Goal: Task Accomplishment & Management: Manage account settings

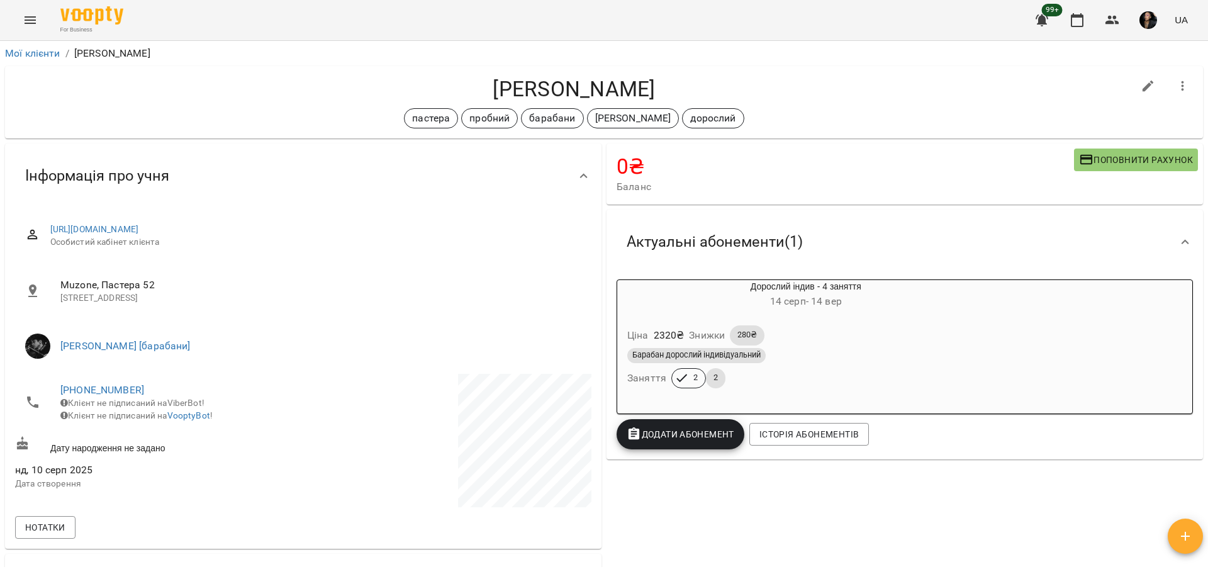
scroll to position [393, 0]
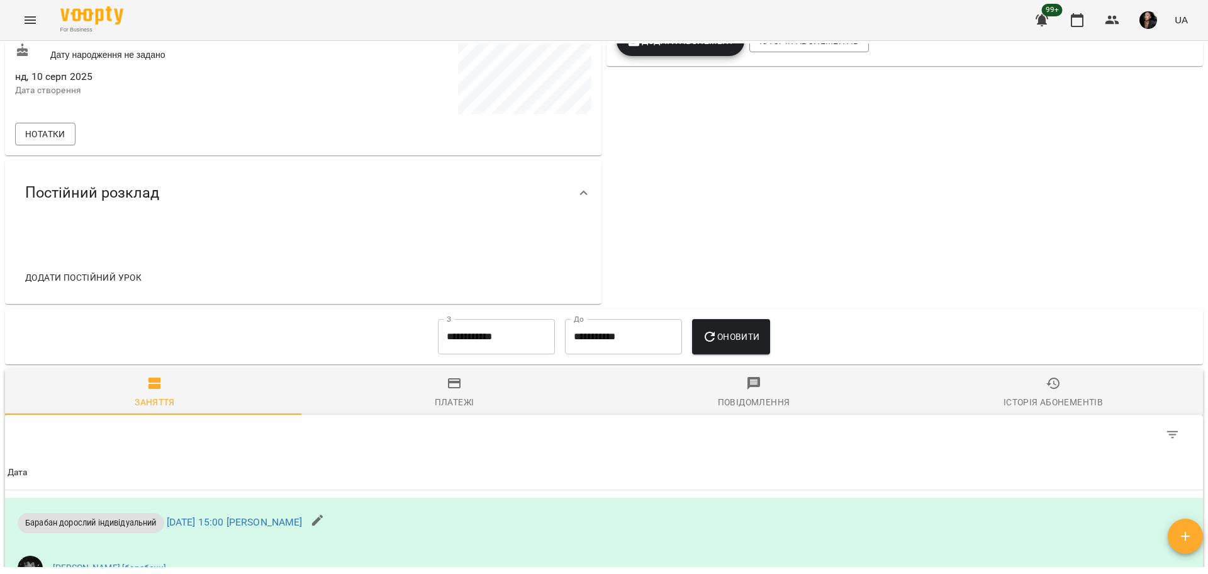
drag, startPoint x: 8, startPoint y: 24, endPoint x: 23, endPoint y: 15, distance: 17.5
click at [8, 23] on div "For Business 99+ UA" at bounding box center [604, 20] width 1208 height 40
click at [28, 14] on icon "Menu" at bounding box center [30, 20] width 15 height 15
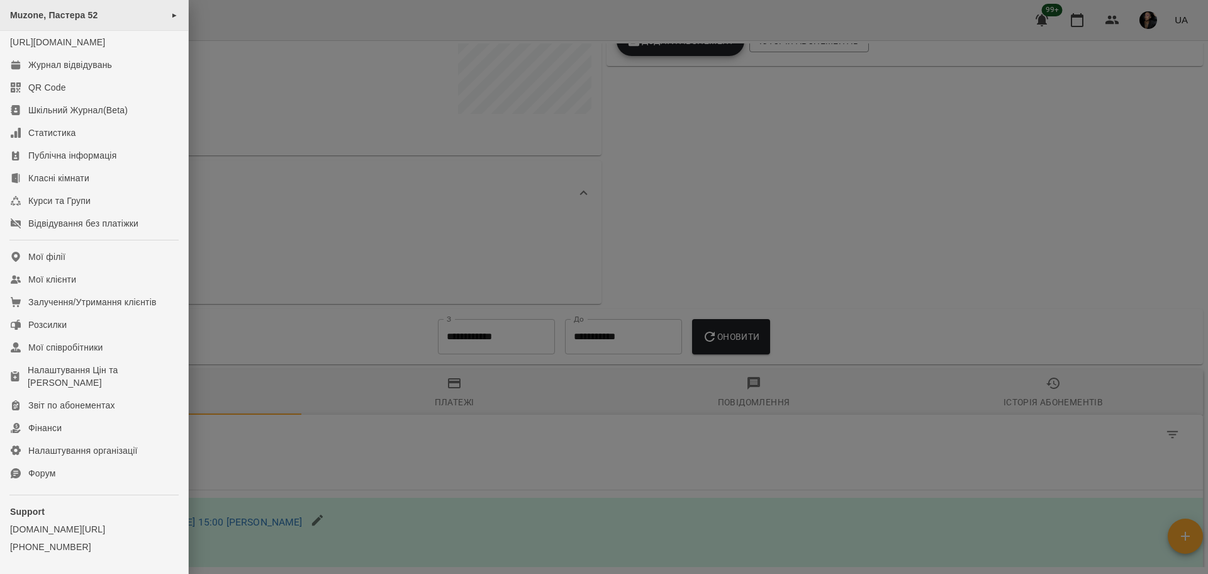
drag, startPoint x: 28, startPoint y: 14, endPoint x: 87, endPoint y: 9, distance: 59.3
click at [86, 10] on span "Muzone, Пастера 52" at bounding box center [54, 15] width 88 height 10
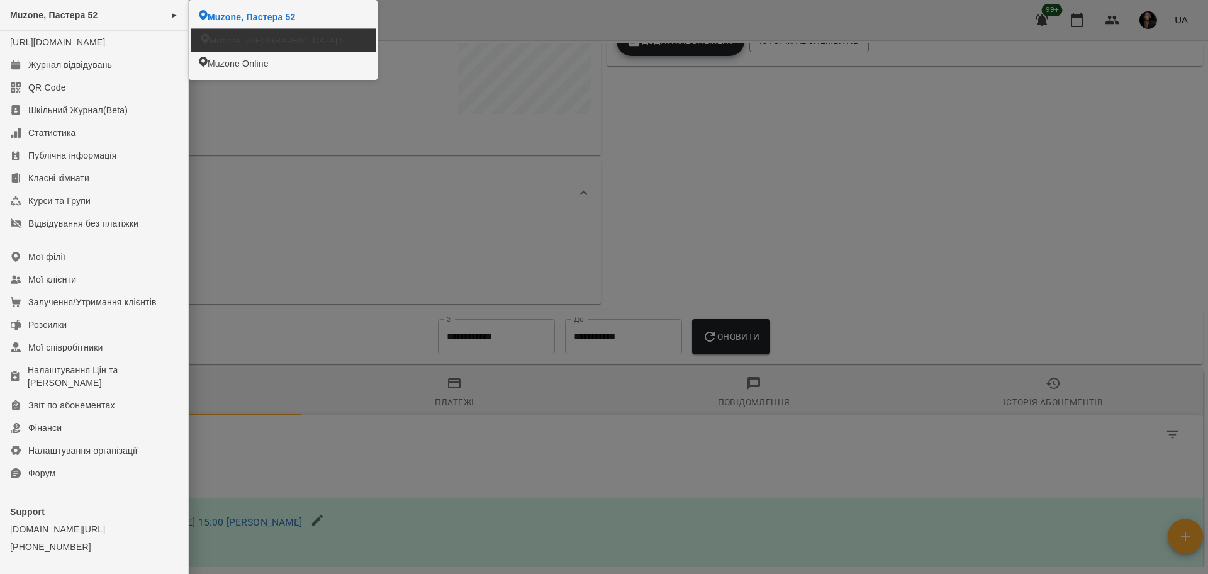
click at [254, 33] on li "Muzone, [GEOGRAPHIC_DATA] 5" at bounding box center [283, 39] width 184 height 23
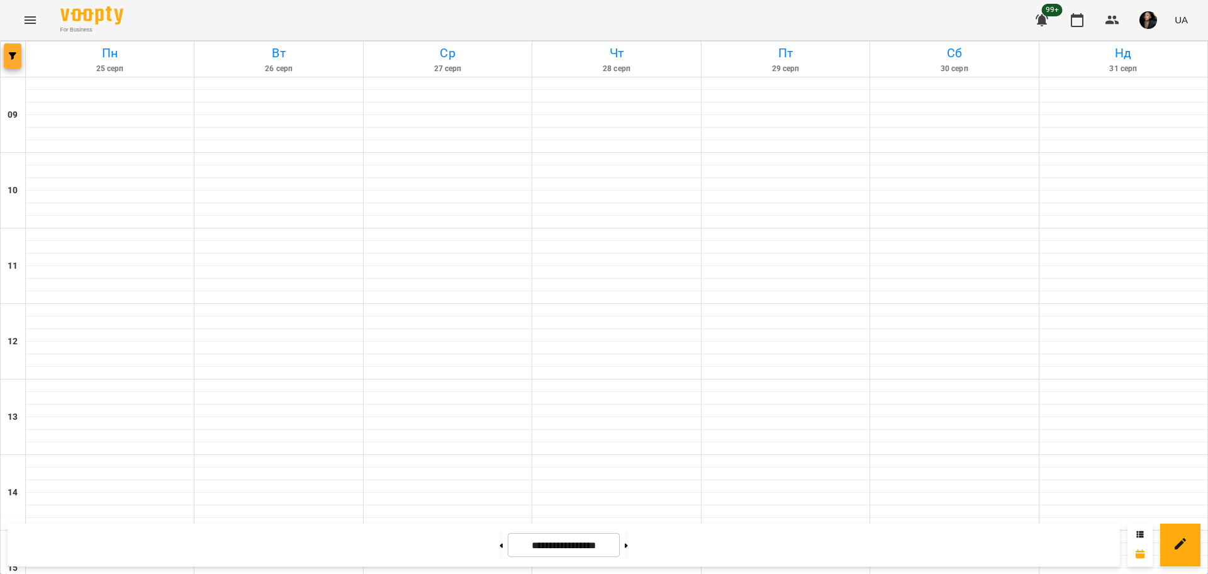
click at [11, 57] on icon "button" at bounding box center [13, 56] width 8 height 8
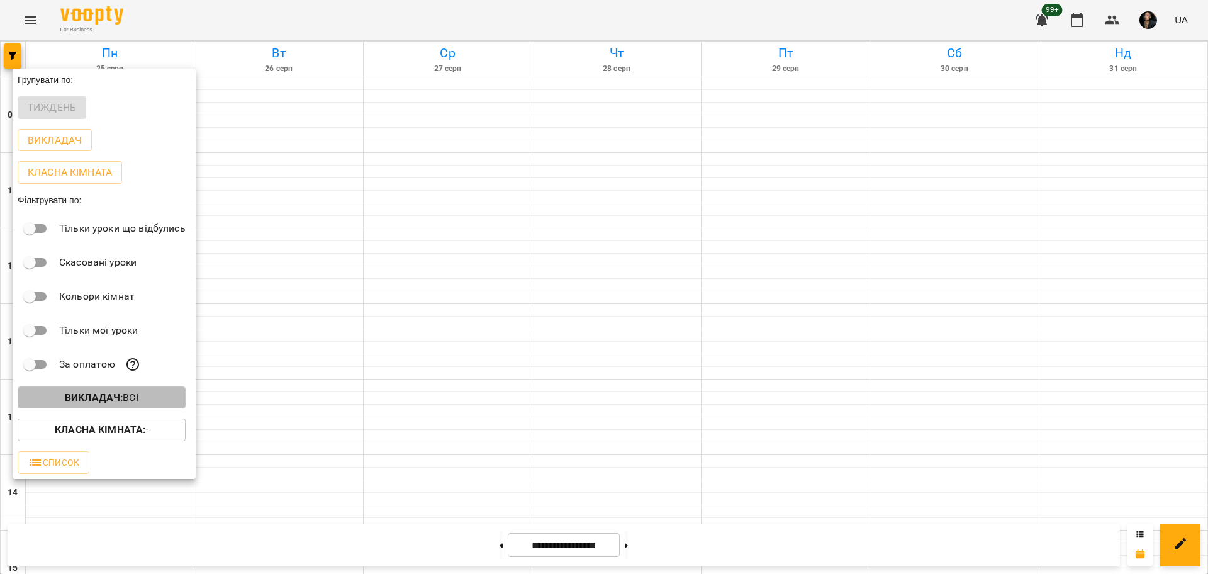
click at [110, 398] on b "Викладач :" at bounding box center [94, 397] width 58 height 12
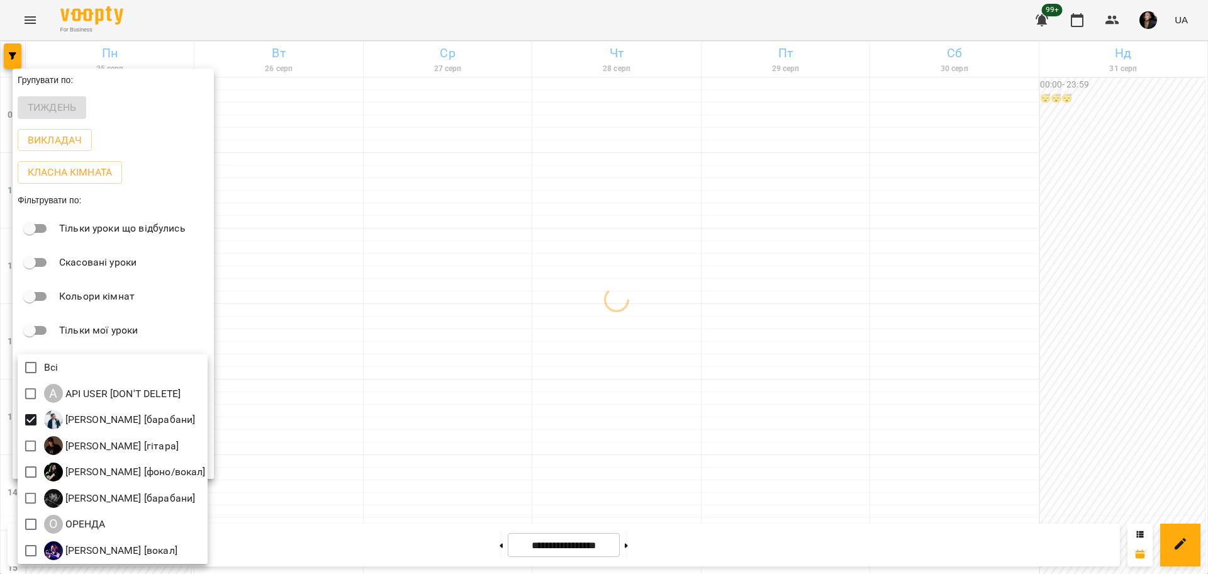
click at [422, 398] on div at bounding box center [604, 287] width 1208 height 574
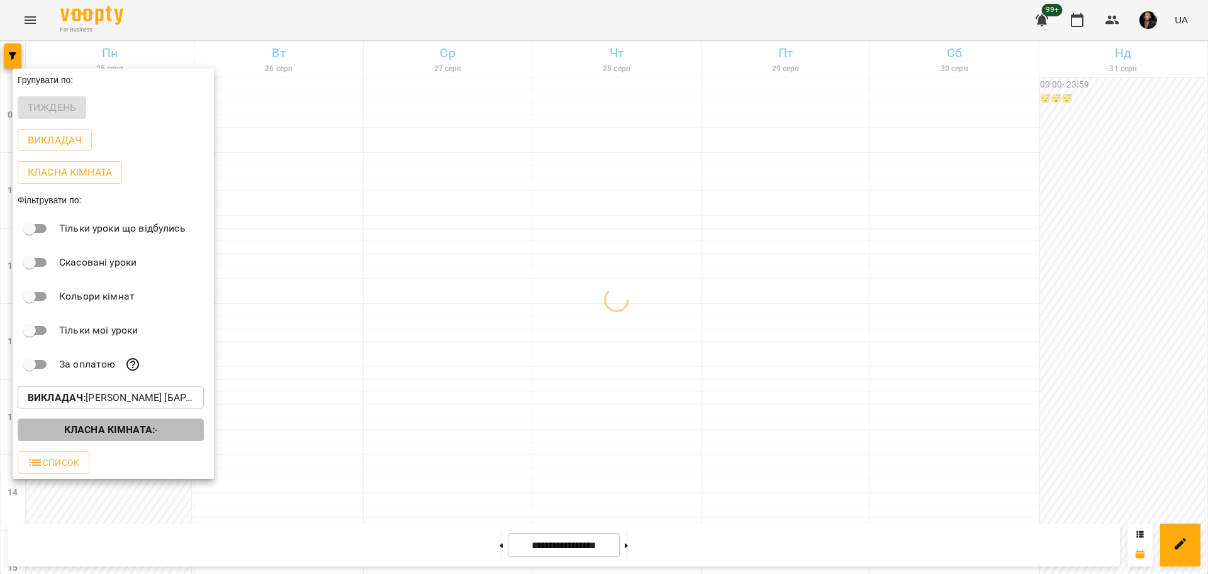
click at [158, 432] on span "Класна кімната : -" at bounding box center [111, 429] width 166 height 15
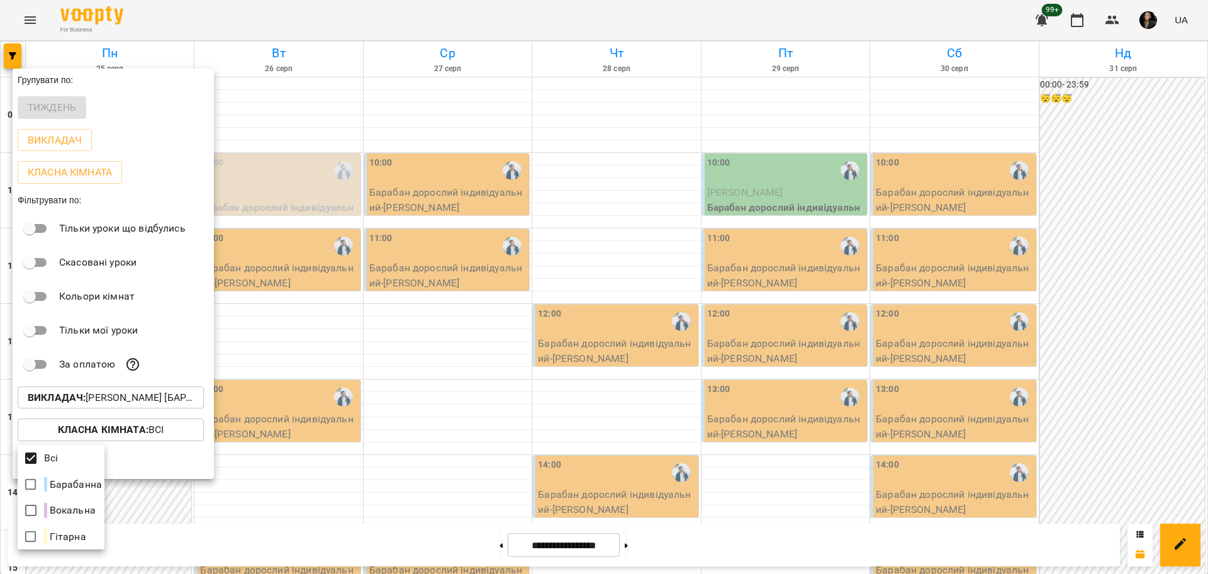
click at [378, 366] on div at bounding box center [604, 287] width 1208 height 574
click at [443, 369] on div at bounding box center [604, 287] width 1208 height 574
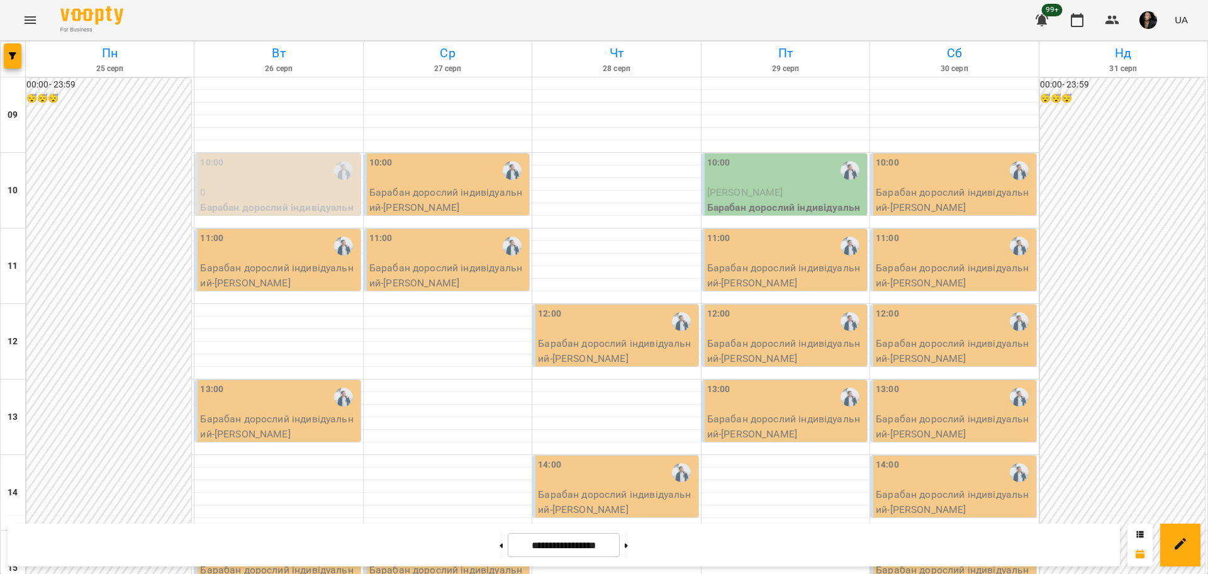
click at [500, 551] on button at bounding box center [501, 545] width 3 height 28
type input "**********"
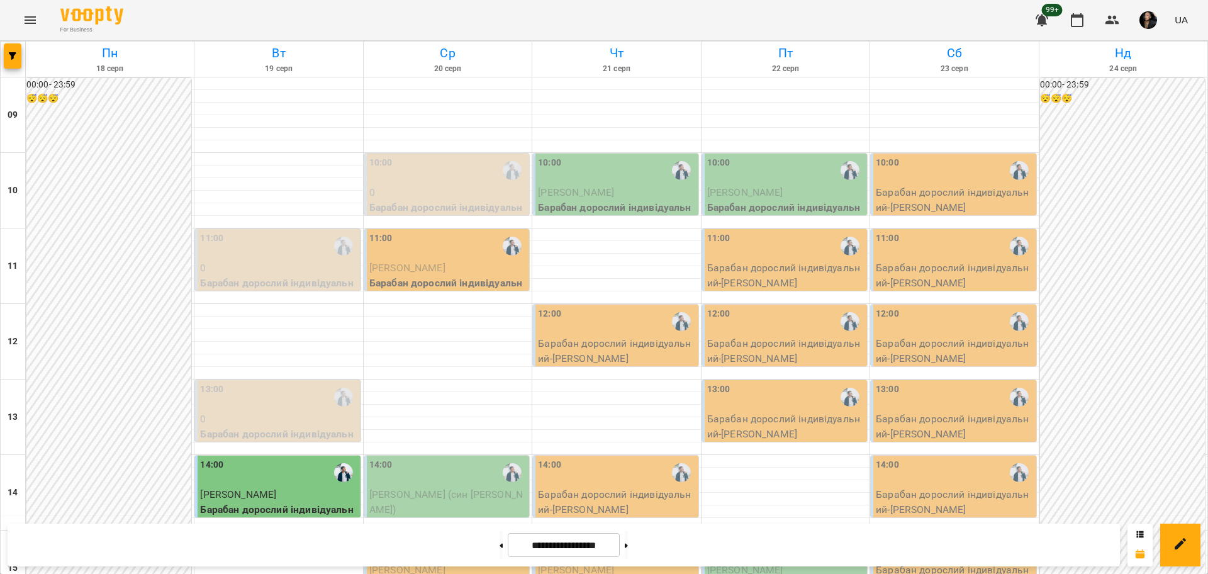
scroll to position [315, 0]
click at [452, 563] on p "[PERSON_NAME]" at bounding box center [447, 570] width 157 height 15
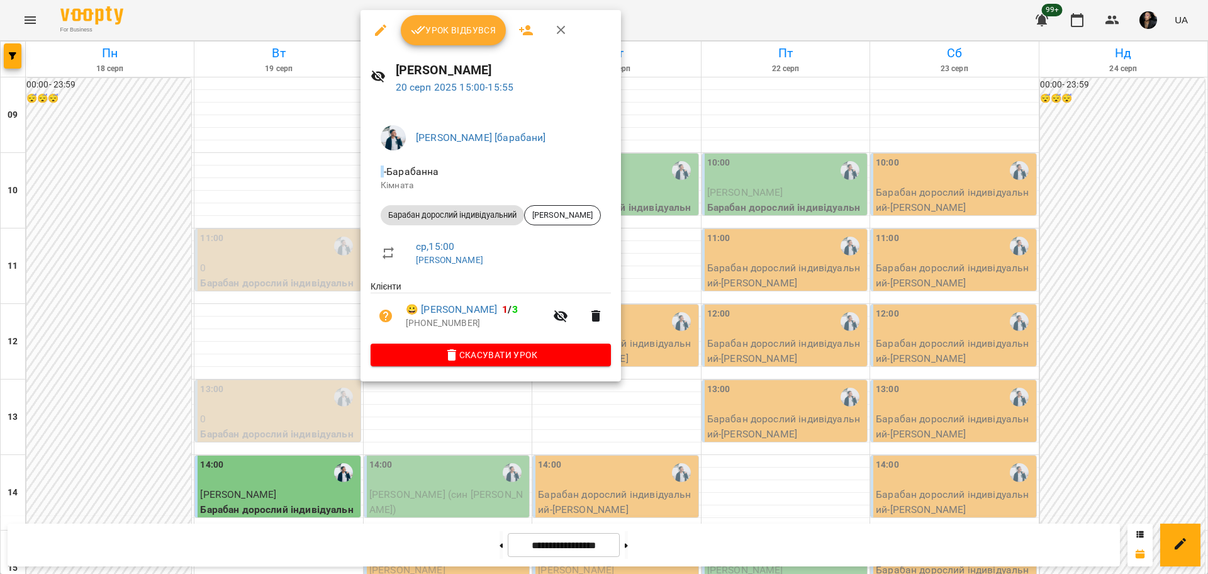
click at [451, 400] on div at bounding box center [604, 287] width 1208 height 574
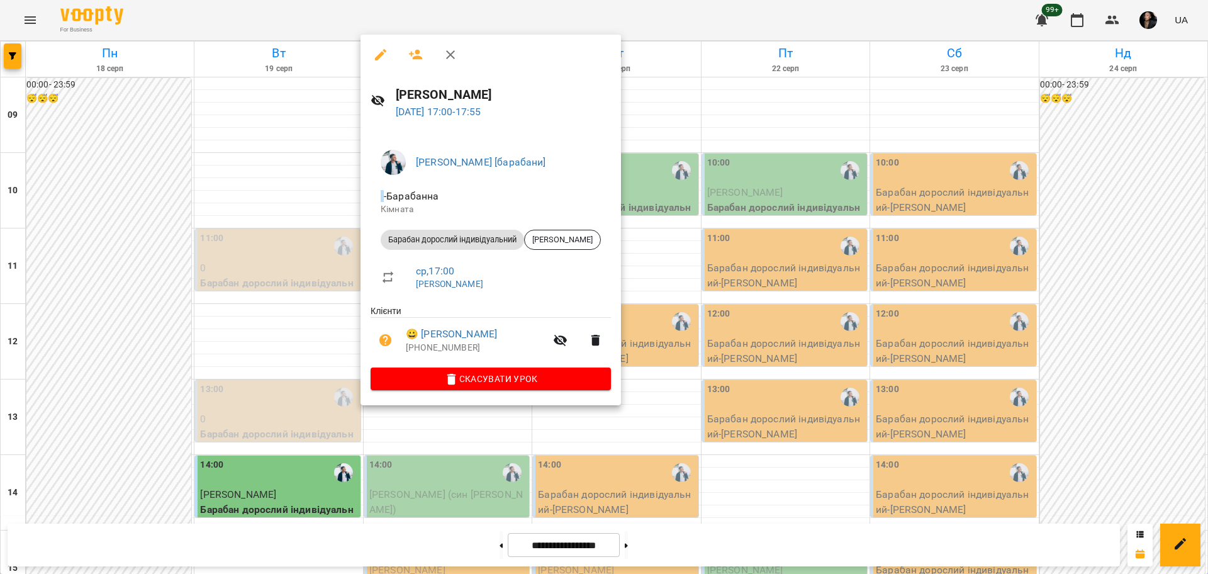
click at [460, 473] on div at bounding box center [604, 287] width 1208 height 574
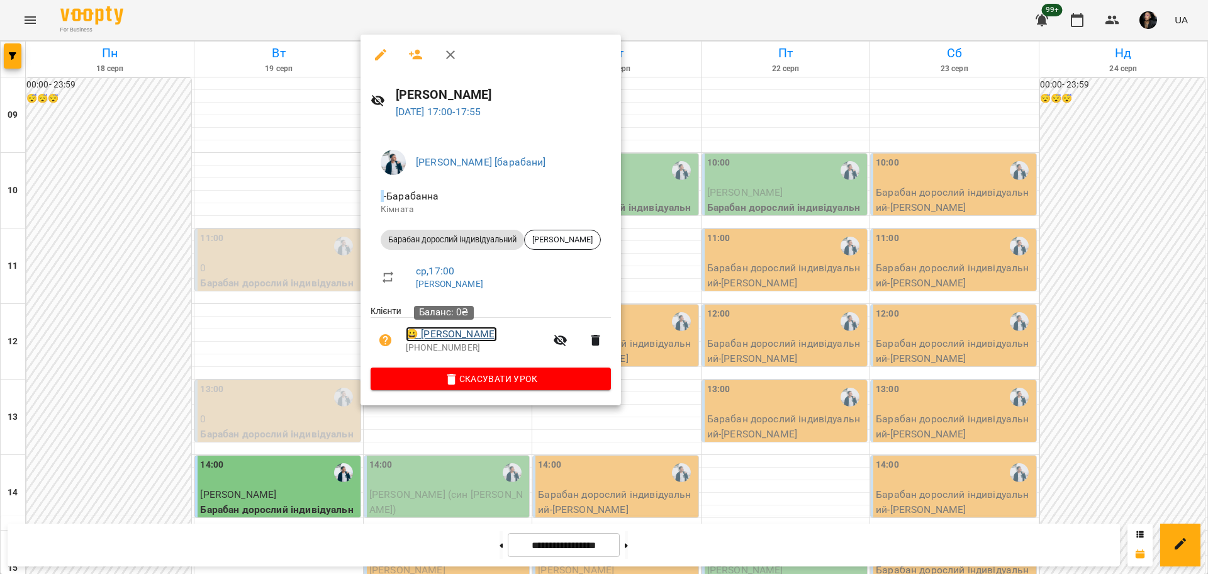
click at [463, 334] on link "😀 [PERSON_NAME]" at bounding box center [451, 334] width 91 height 15
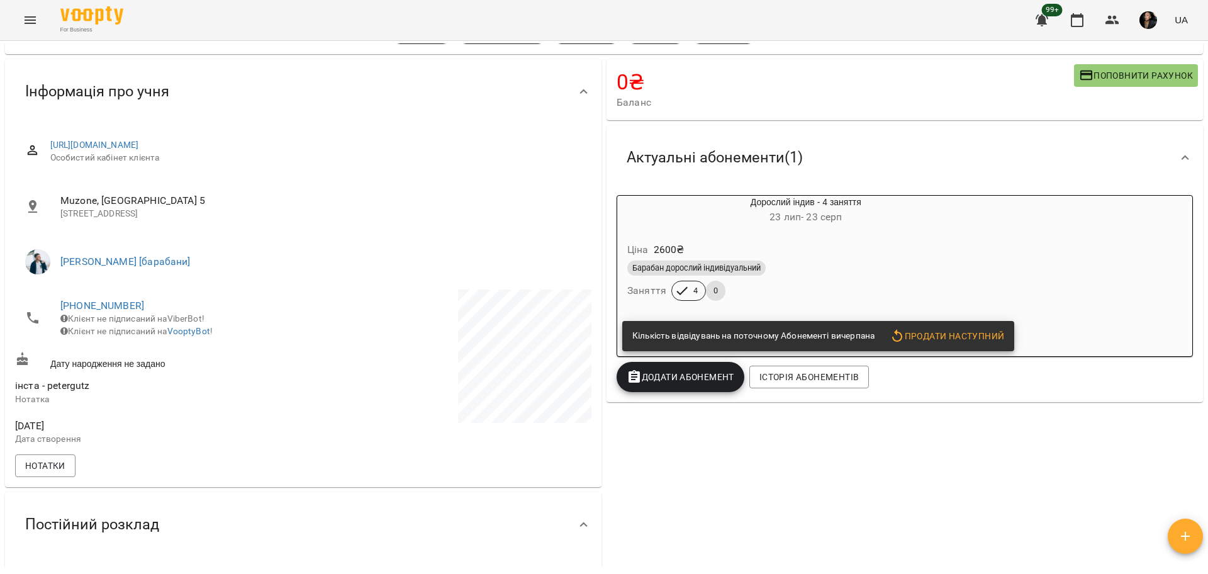
scroll to position [79, 0]
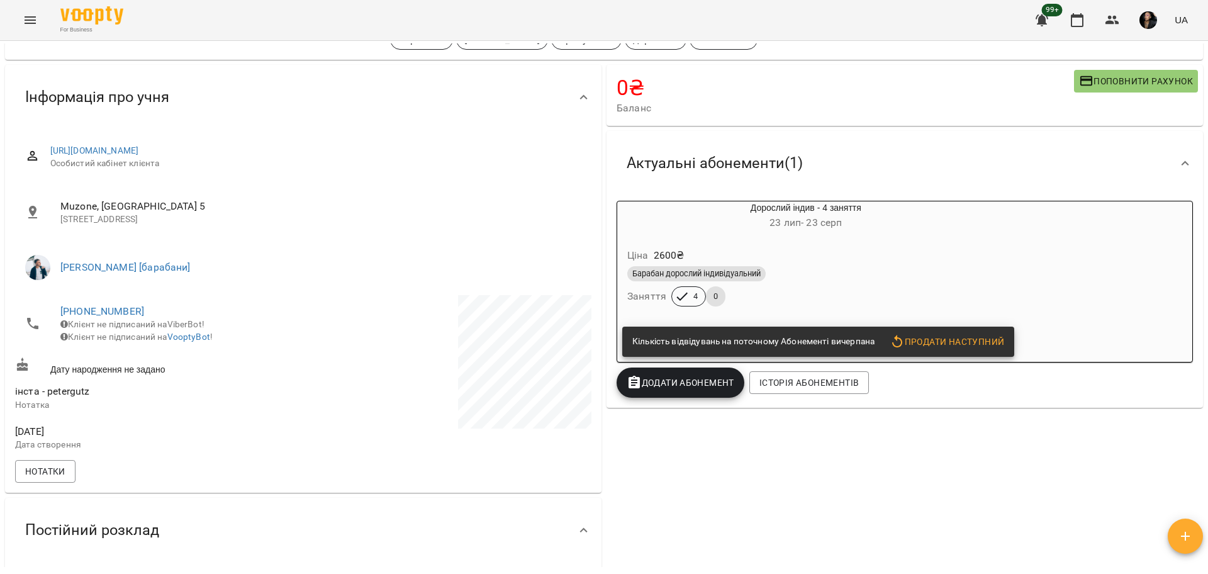
click at [853, 270] on div "Барабан дорослий індивідуальний" at bounding box center [807, 273] width 358 height 15
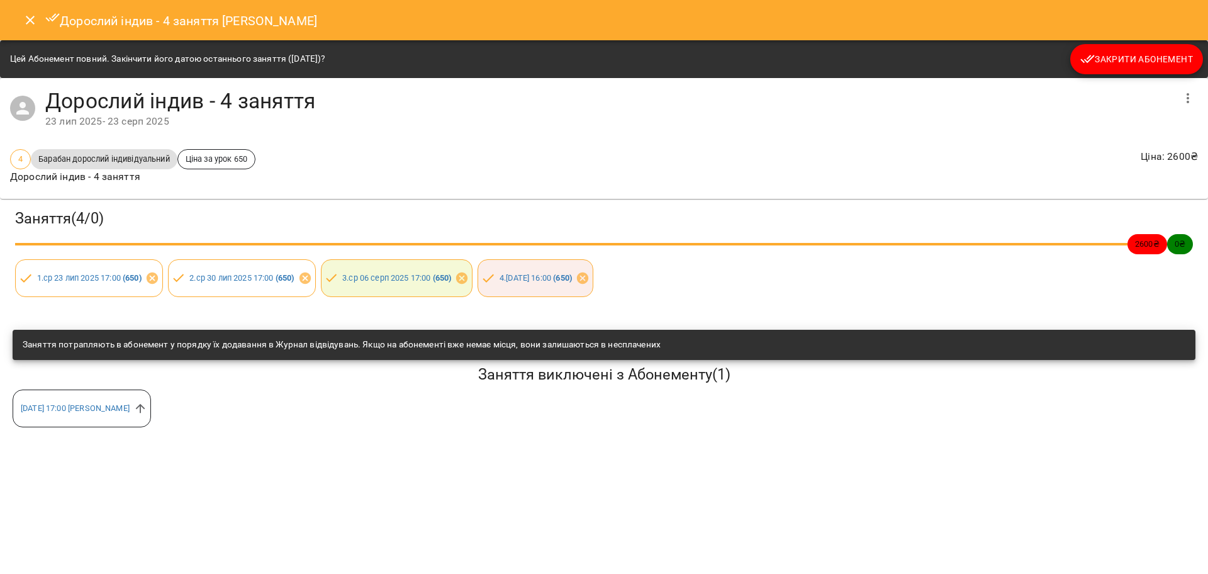
click at [1149, 58] on span "Закрити Абонемент" at bounding box center [1137, 59] width 113 height 15
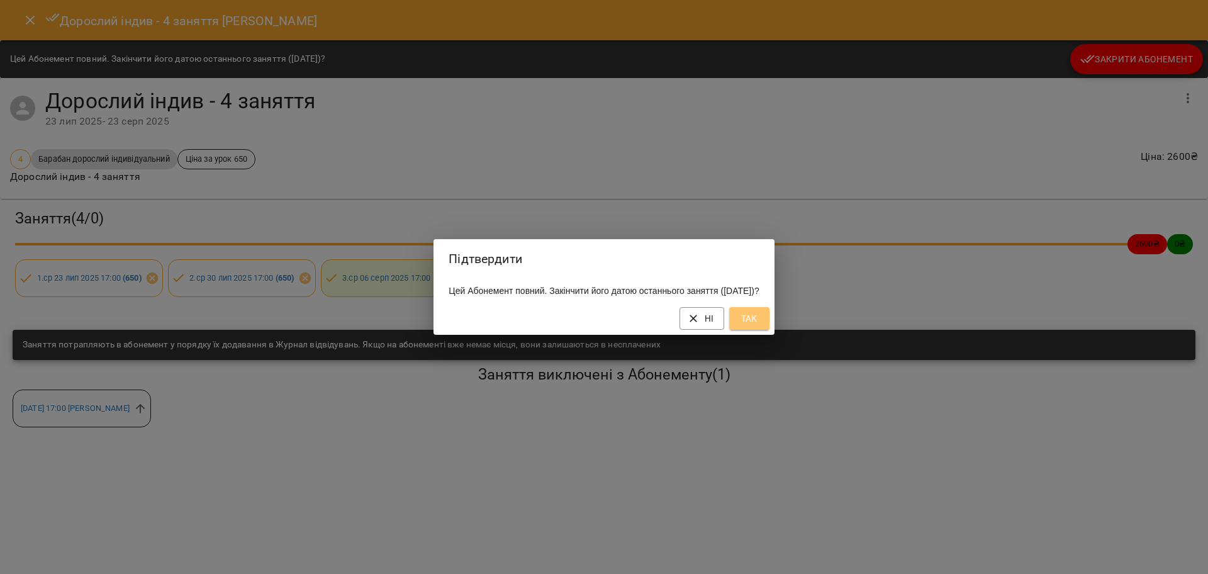
click at [760, 319] on span "Так" at bounding box center [750, 318] width 20 height 15
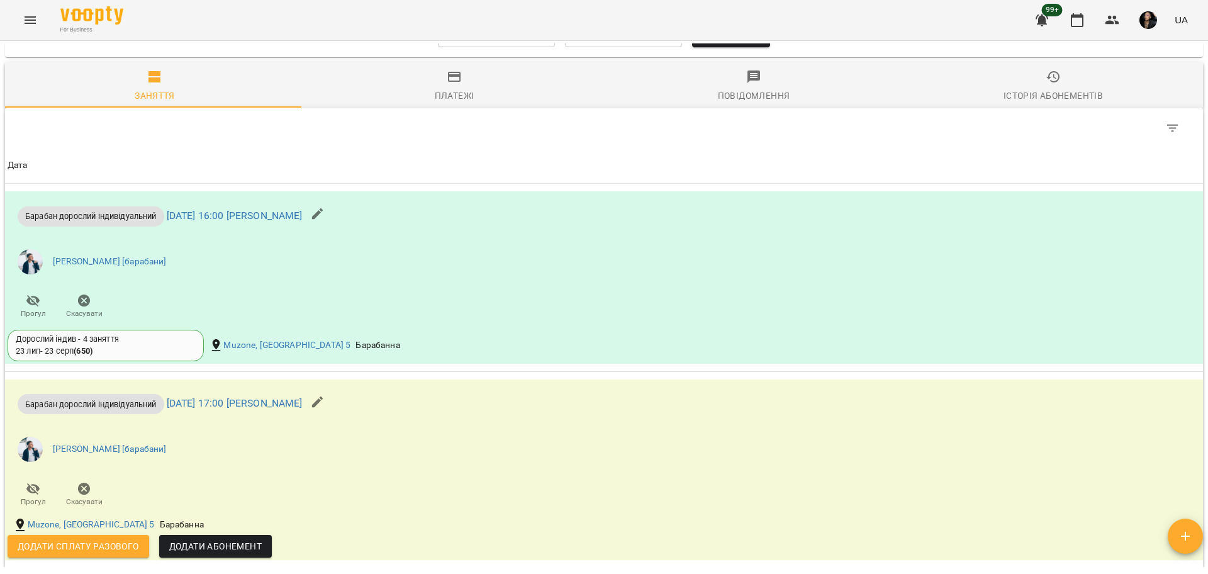
scroll to position [1101, 0]
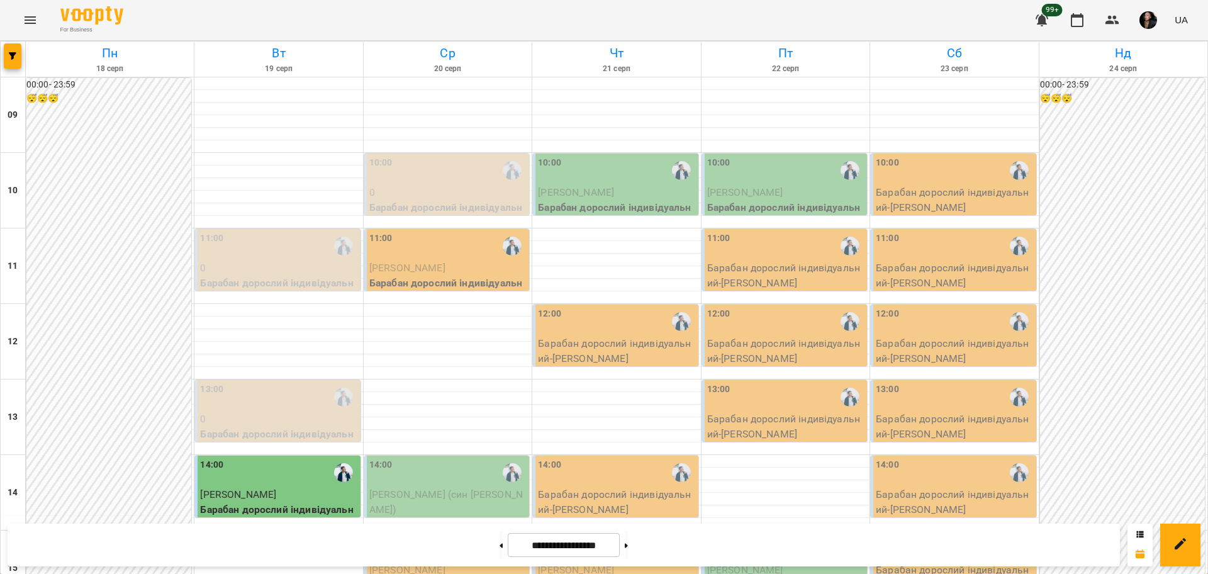
scroll to position [542, 0]
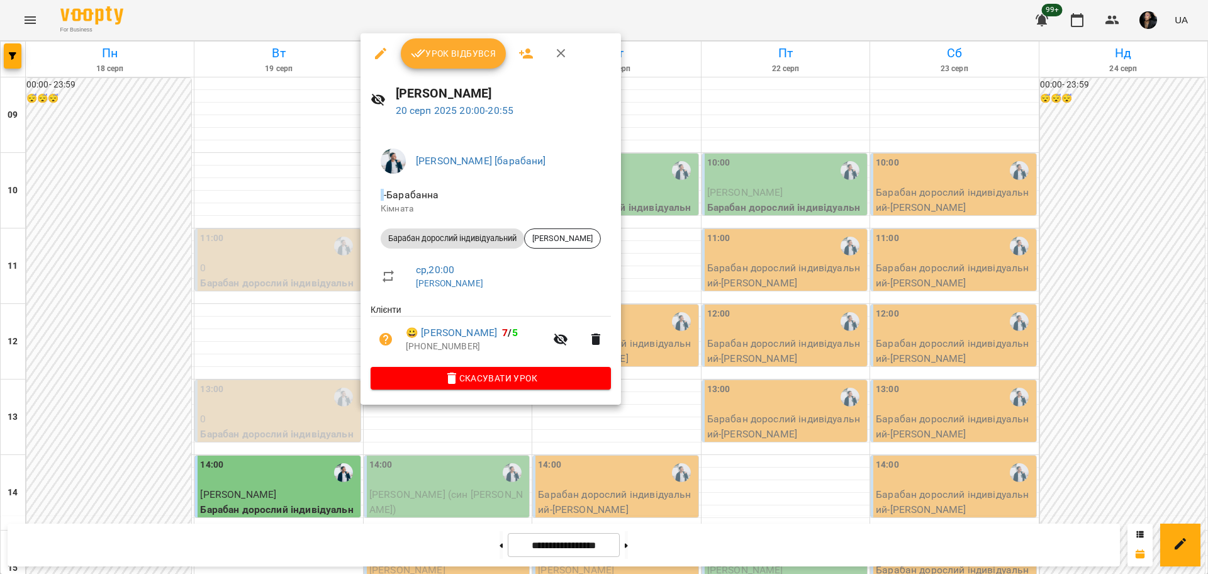
click at [629, 488] on div at bounding box center [604, 287] width 1208 height 574
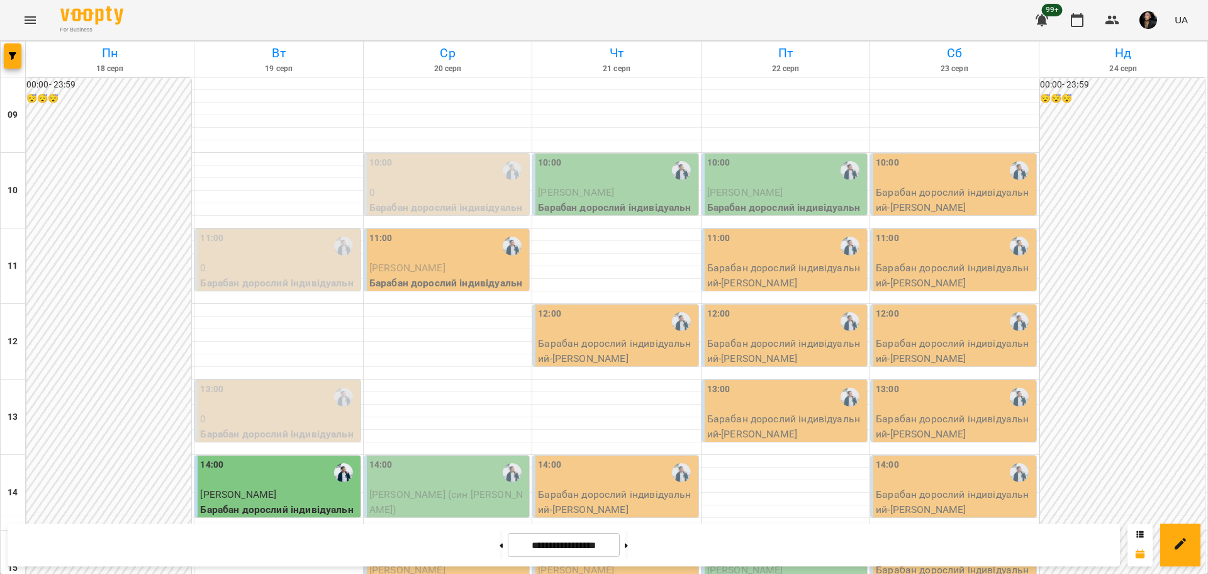
scroll to position [306, 0]
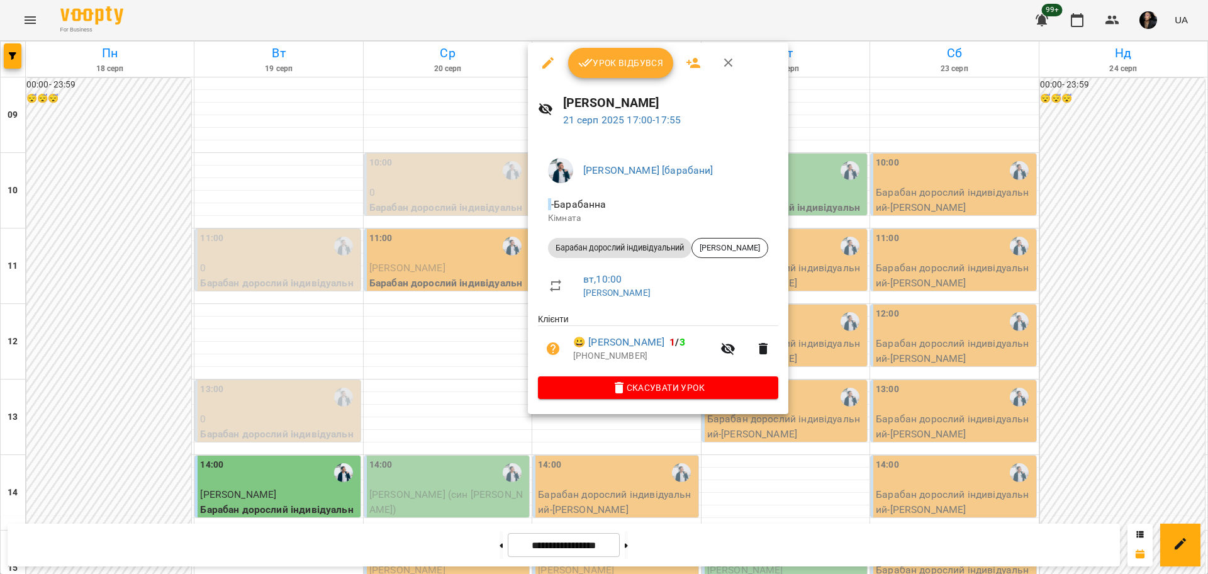
click at [684, 500] on div at bounding box center [604, 287] width 1208 height 574
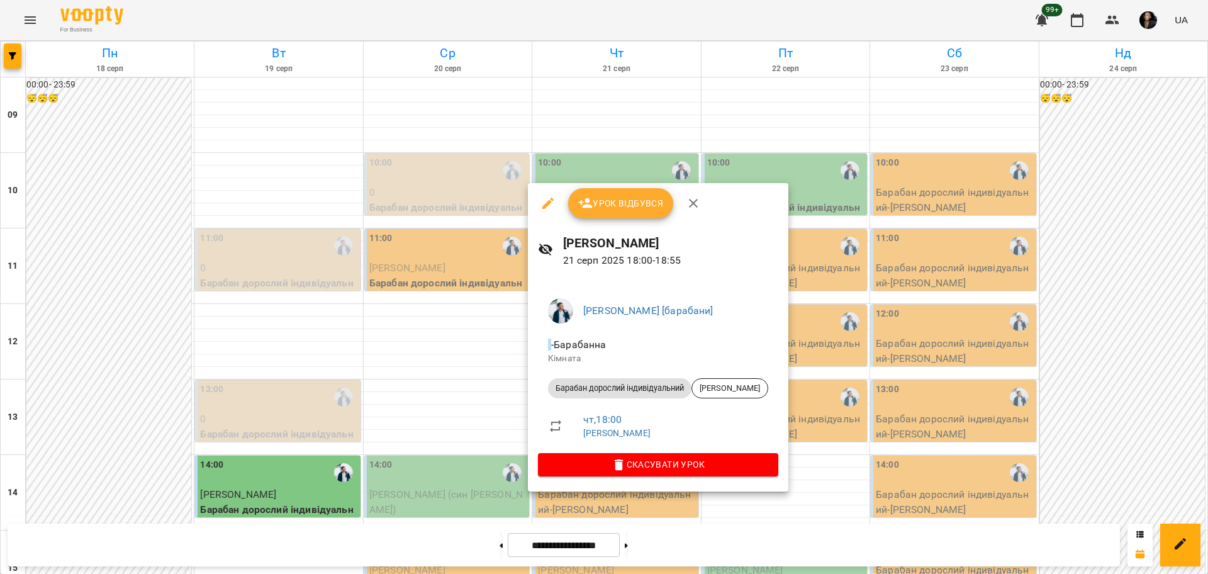
click at [663, 531] on div at bounding box center [604, 287] width 1208 height 574
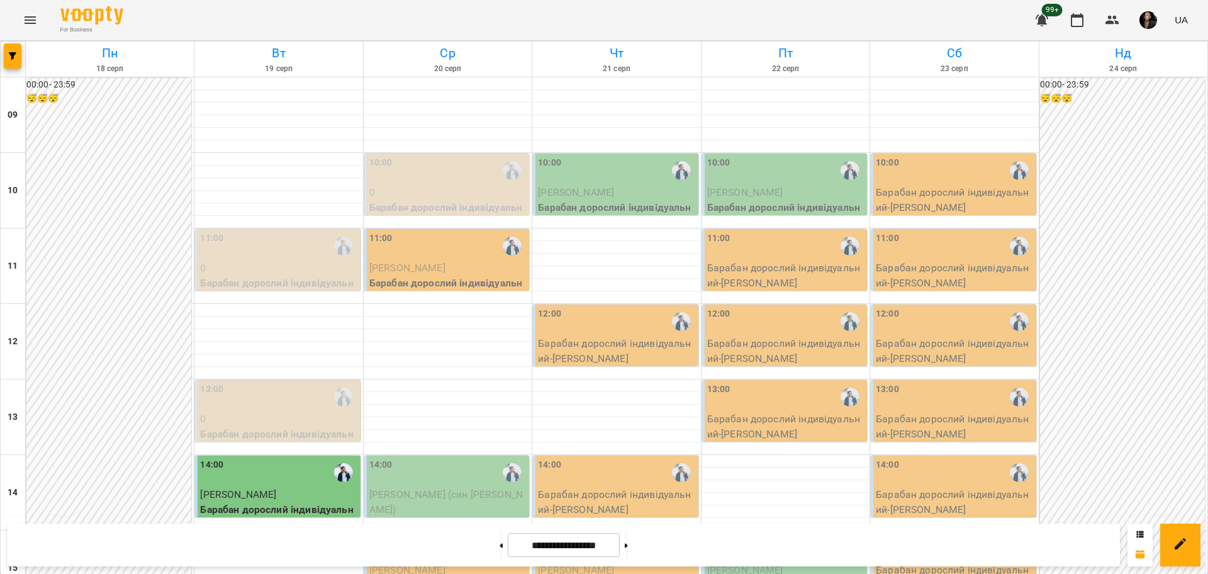
click at [626, 487] on p "Барабан дорослий індивідуальний - [PERSON_NAME]" at bounding box center [616, 502] width 157 height 30
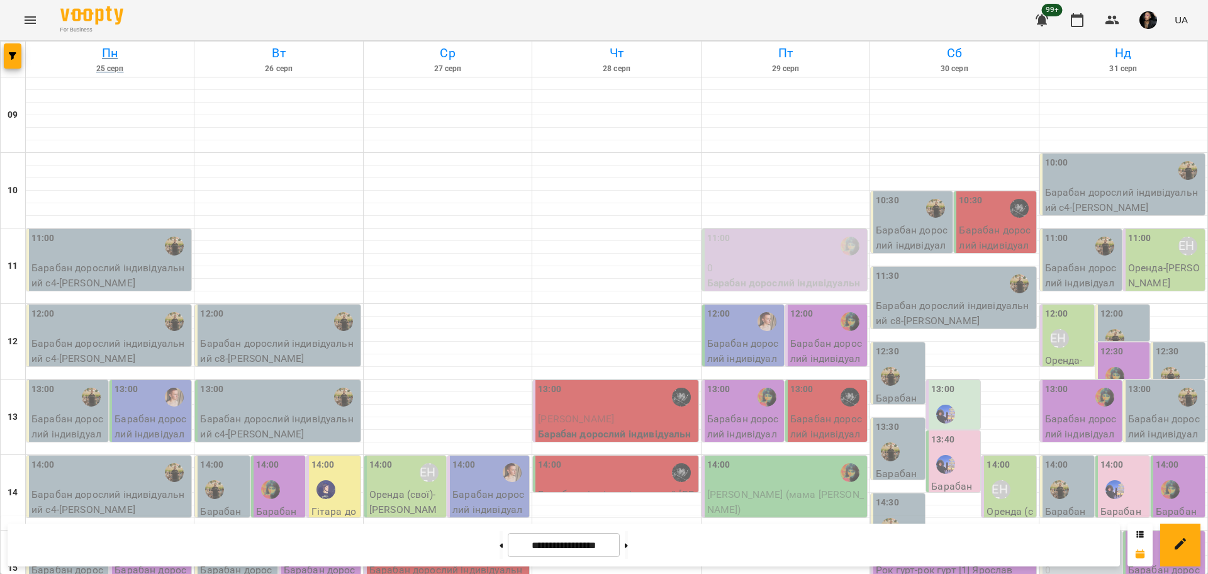
scroll to position [472, 0]
click at [8, 59] on span "button" at bounding box center [13, 56] width 18 height 8
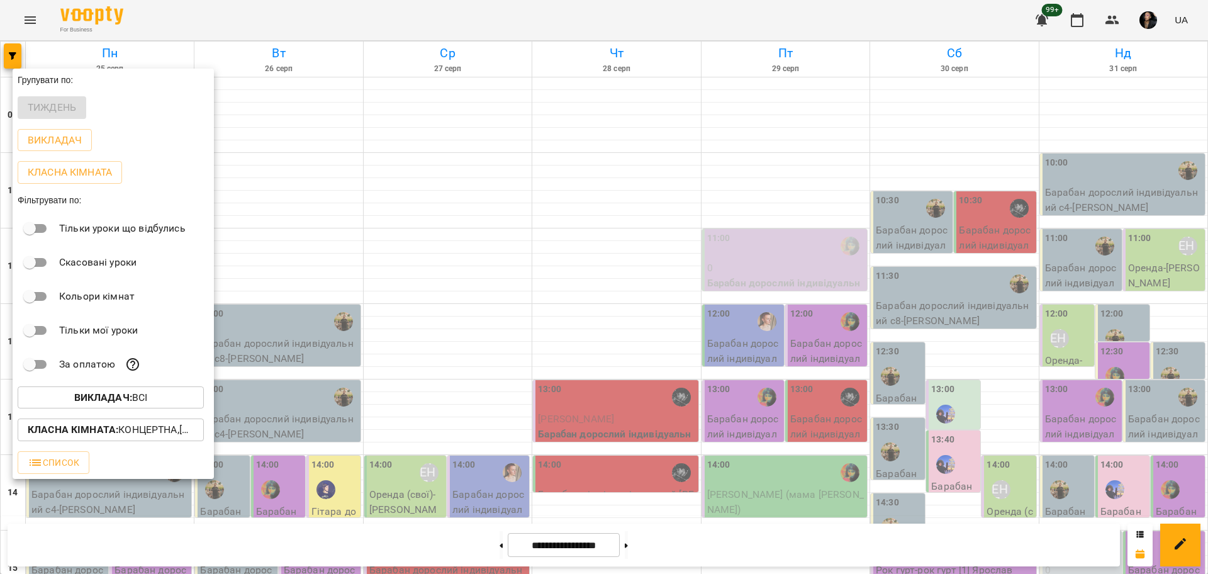
click at [160, 403] on span "Викладач : Всі" at bounding box center [111, 397] width 166 height 15
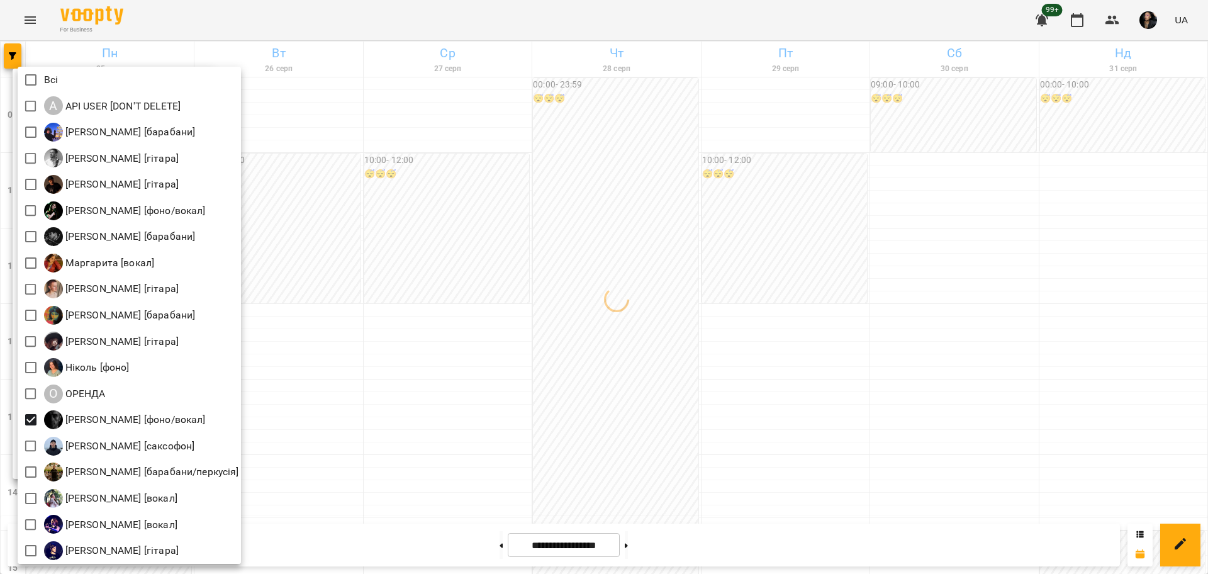
click at [566, 432] on div at bounding box center [604, 287] width 1208 height 574
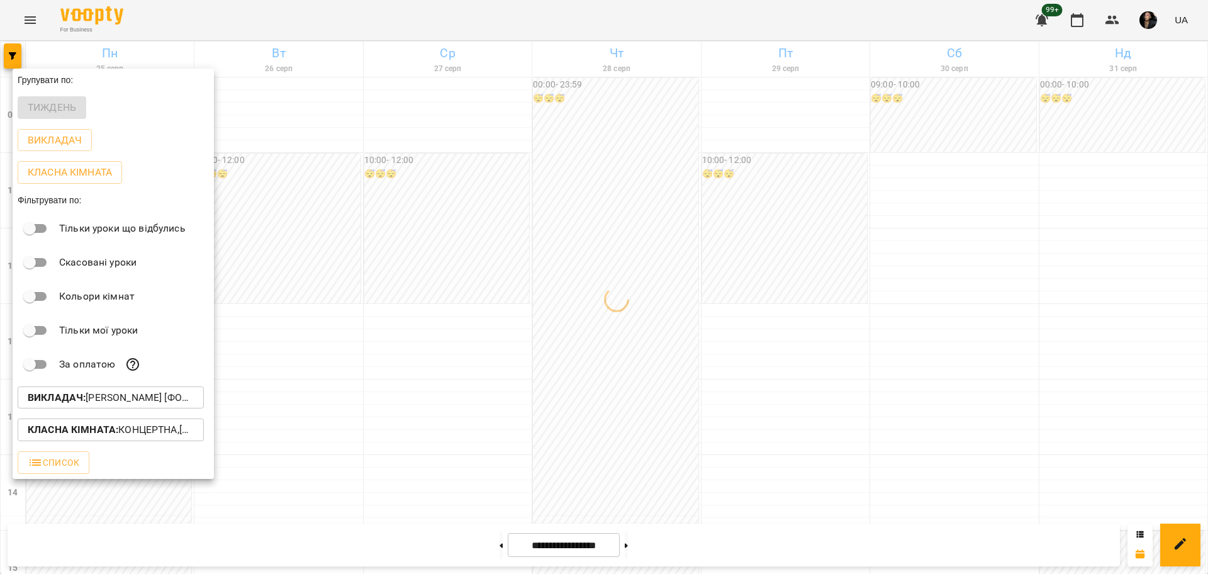
click at [169, 431] on p "Класна кімната : Концертна,[4] Барабанна,[6] Kids Барабанна" at bounding box center [111, 429] width 166 height 15
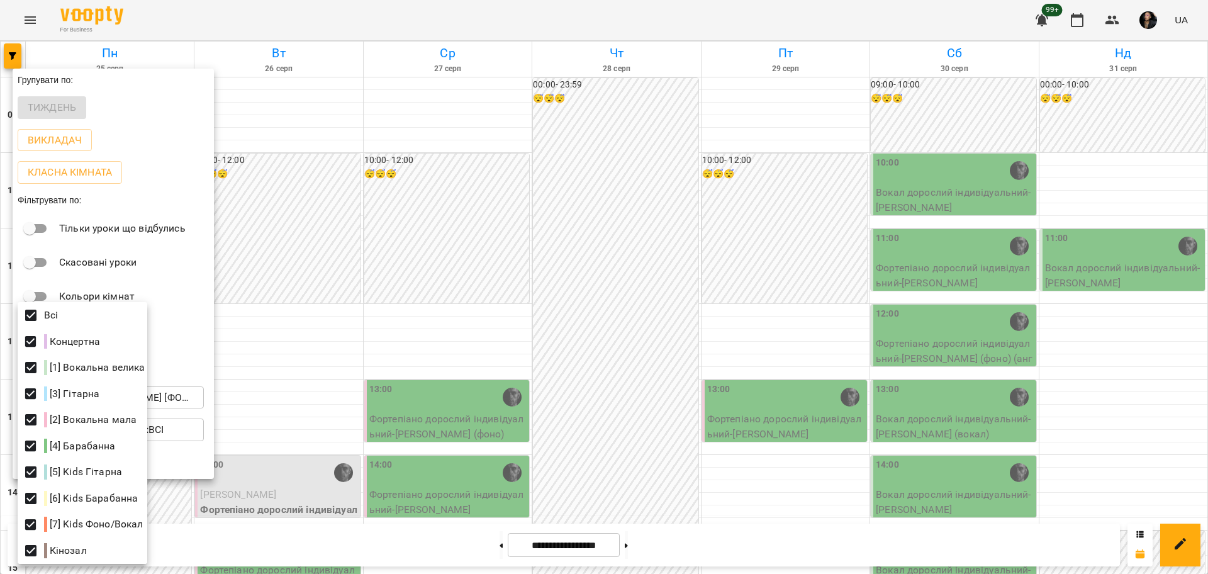
click at [660, 426] on div at bounding box center [604, 287] width 1208 height 574
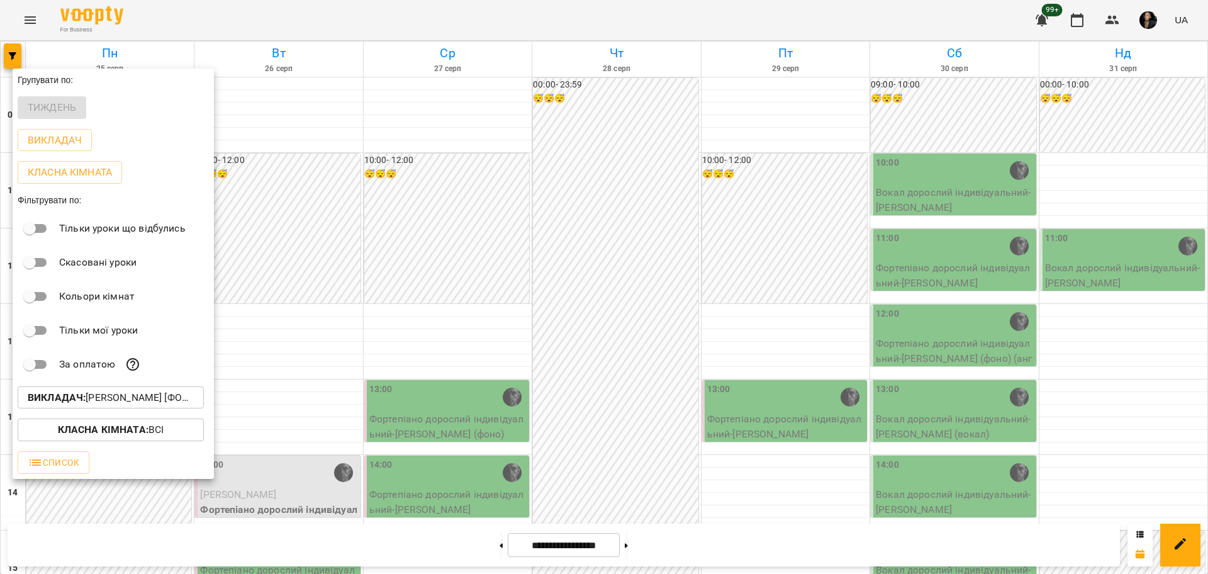
click at [592, 408] on div at bounding box center [604, 287] width 1208 height 574
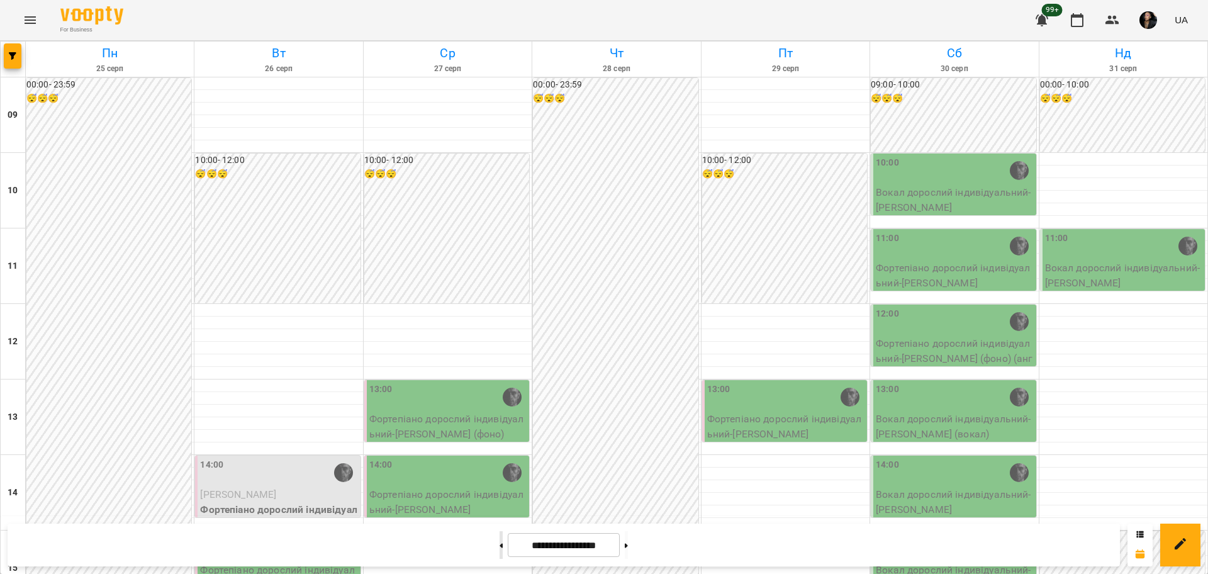
click at [500, 546] on icon at bounding box center [501, 545] width 3 height 4
type input "**********"
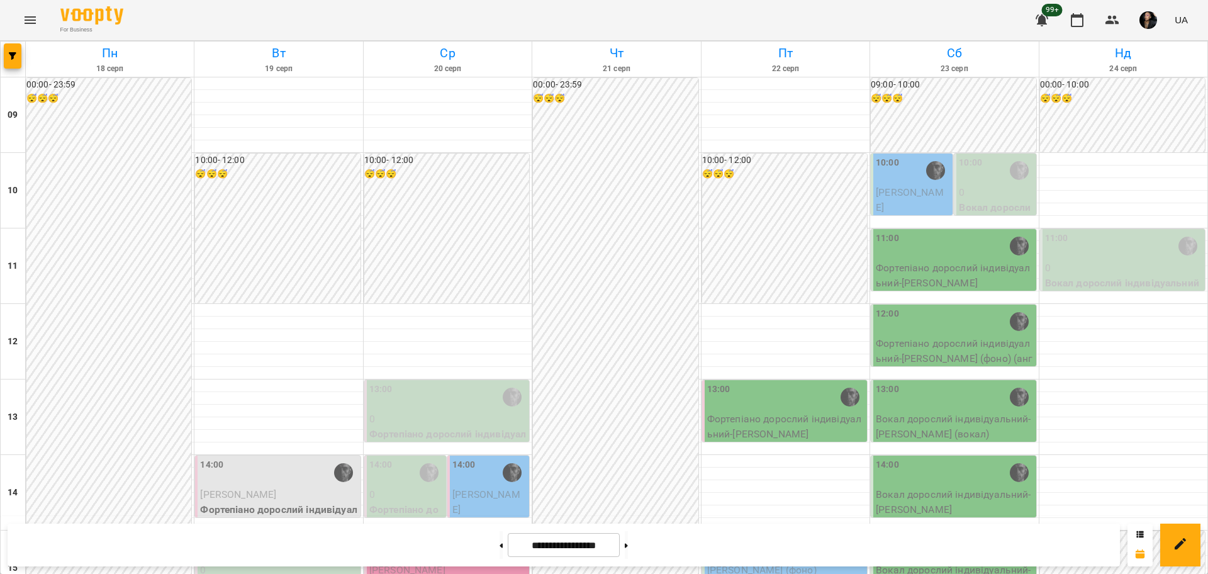
scroll to position [236, 0]
